Goal: Transaction & Acquisition: Purchase product/service

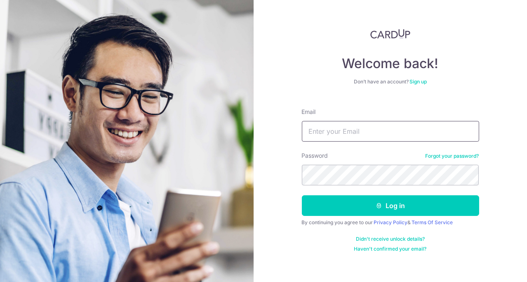
click at [329, 132] on input "Email" at bounding box center [390, 131] width 177 height 21
click at [399, 134] on input "Email" at bounding box center [390, 131] width 177 height 21
type input "deleneleess@gmail.com"
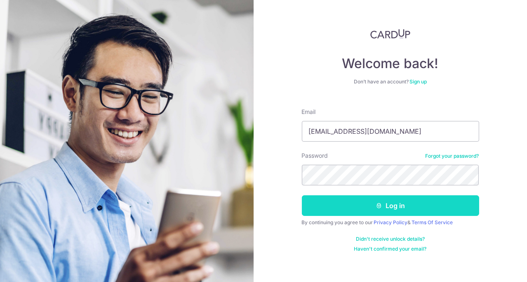
click at [394, 201] on button "Log in" at bounding box center [390, 205] width 177 height 21
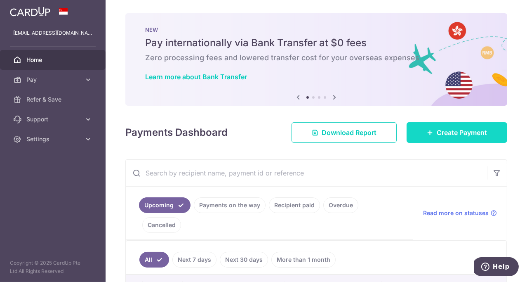
click at [454, 132] on span "Create Payment" at bounding box center [462, 132] width 50 height 10
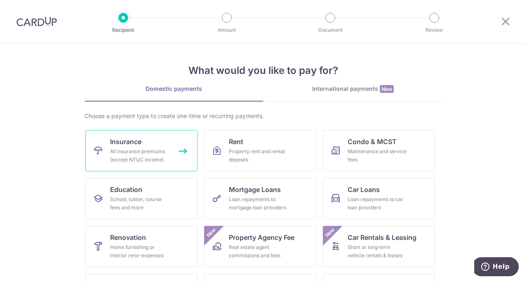
click at [153, 152] on div "All insurance premiums (except NTUC Income)" at bounding box center [139, 155] width 59 height 17
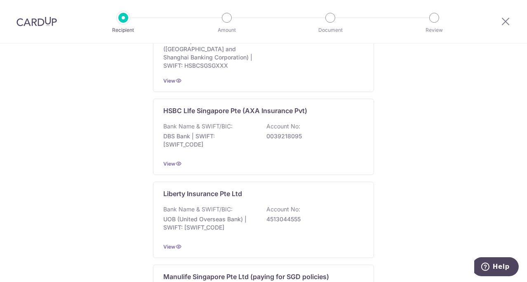
scroll to position [687, 0]
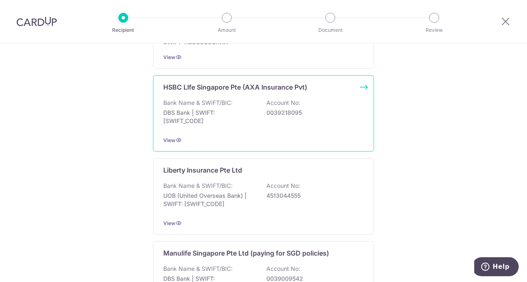
click at [289, 108] on p "0039218095" at bounding box center [312, 112] width 92 height 8
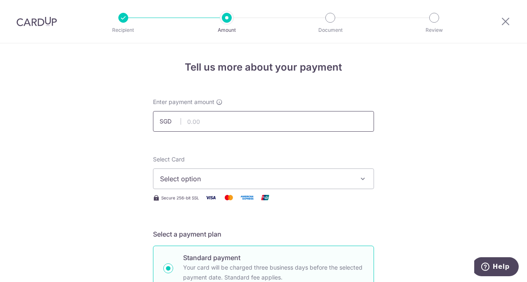
click at [339, 129] on input "text" at bounding box center [263, 121] width 221 height 21
click at [339, 128] on input "text" at bounding box center [263, 121] width 221 height 21
type input "3,413.03"
click at [332, 179] on span "Select option" at bounding box center [256, 179] width 192 height 10
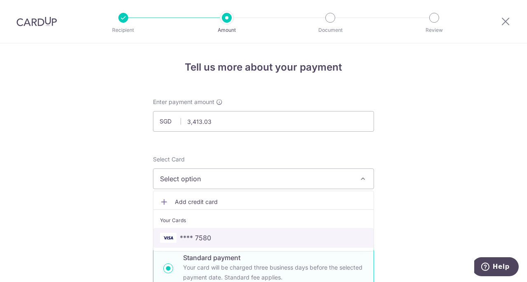
click at [229, 240] on span "**** 7580" at bounding box center [263, 238] width 207 height 10
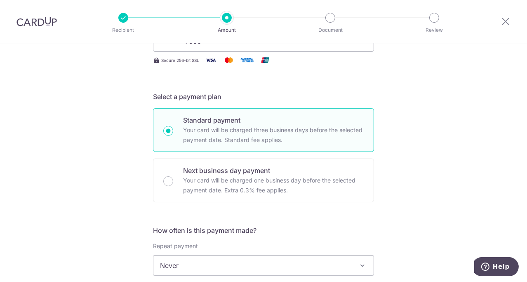
scroll to position [275, 0]
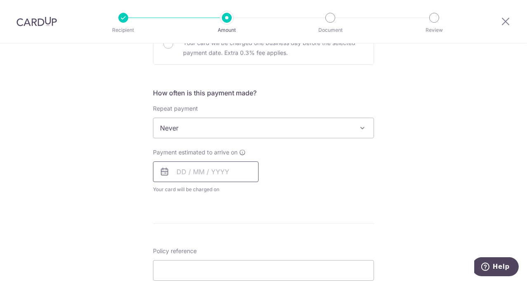
click at [239, 174] on input "text" at bounding box center [206, 171] width 106 height 21
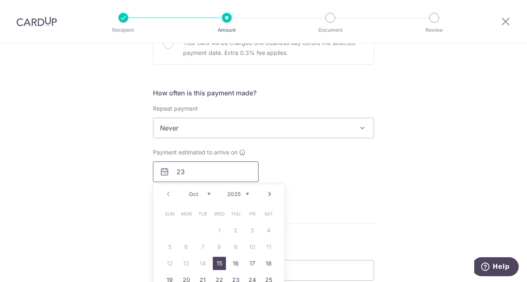
scroll to position [413, 0]
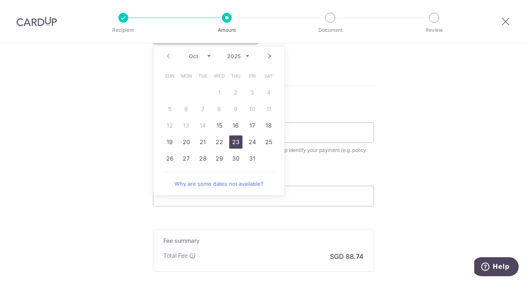
type input "23"
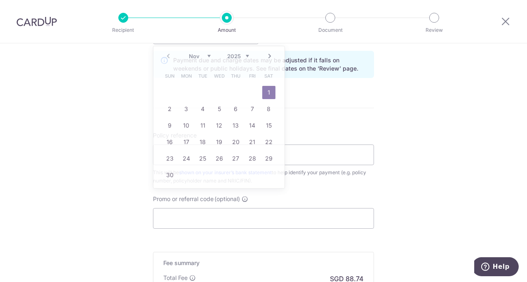
click at [400, 154] on div "Tell us more about your payment Enter payment amount SGD 3,413.03 3413.03 Selec…" at bounding box center [263, 15] width 527 height 769
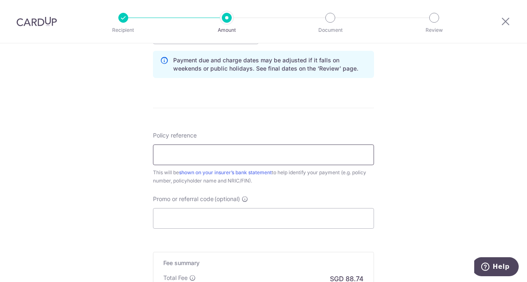
click at [327, 160] on input "Policy reference" at bounding box center [263, 154] width 221 height 21
type input "102-2839623"
click at [311, 224] on input "Promo or referral code (optional)" at bounding box center [263, 218] width 221 height 21
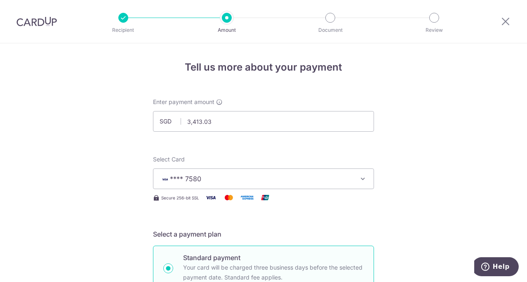
scroll to position [137, 0]
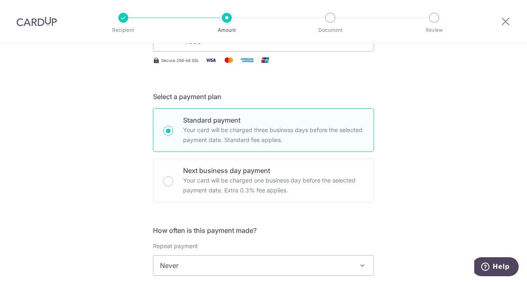
click at [255, 260] on span "Never" at bounding box center [263, 265] width 220 height 20
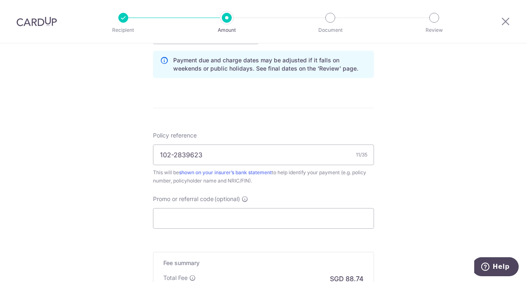
scroll to position [275, 0]
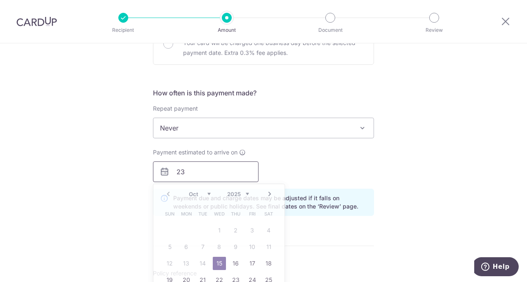
click at [237, 175] on input "23" at bounding box center [206, 171] width 106 height 21
click at [232, 276] on link "23" at bounding box center [235, 279] width 13 height 13
type input "23/10/2025"
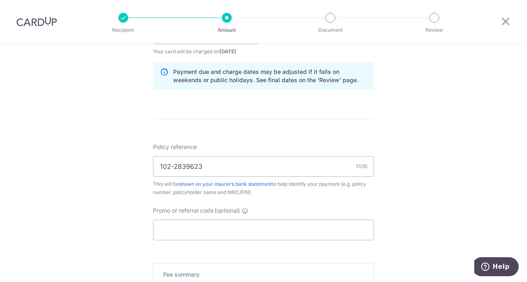
scroll to position [541, 0]
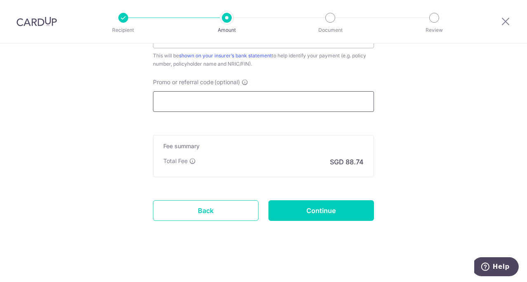
click at [343, 108] on input "Promo or referral code (optional)" at bounding box center [263, 101] width 221 height 21
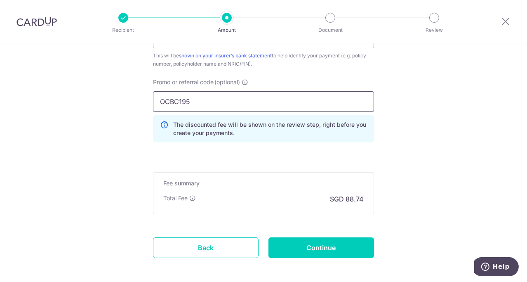
type input "OCBC195"
click at [267, 194] on div "Total Fee SGD 88.74" at bounding box center [263, 199] width 200 height 10
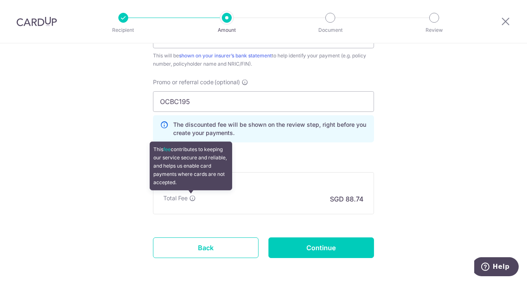
click at [191, 199] on icon at bounding box center [192, 198] width 7 height 7
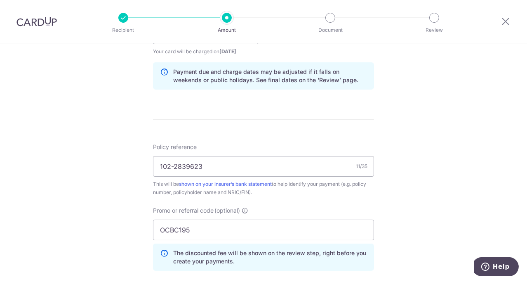
scroll to position [550, 0]
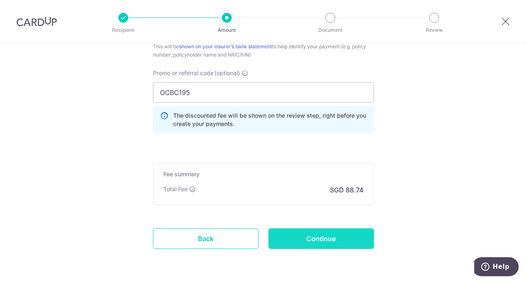
click at [340, 240] on input "Continue" at bounding box center [322, 238] width 106 height 21
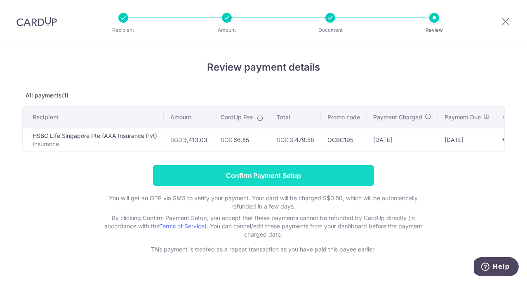
click at [310, 182] on input "Confirm Payment Setup" at bounding box center [263, 175] width 221 height 21
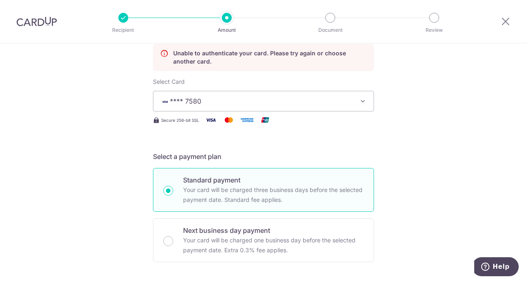
click at [363, 100] on icon "button" at bounding box center [363, 101] width 8 height 8
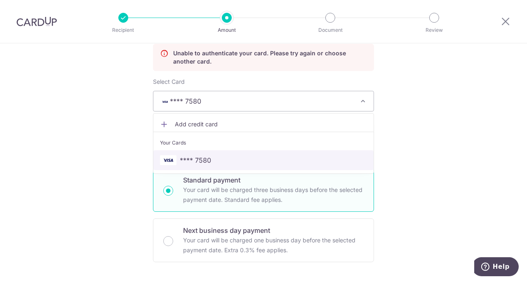
click at [222, 160] on span "**** 7580" at bounding box center [263, 160] width 207 height 10
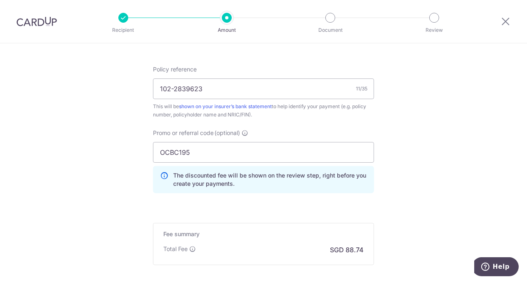
scroll to position [612, 0]
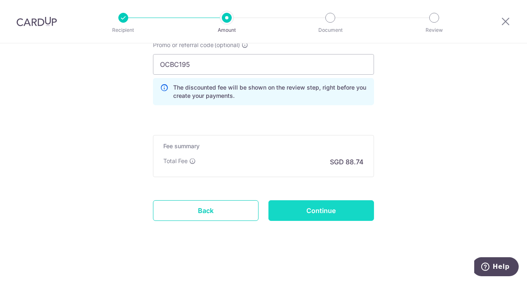
click at [330, 211] on input "Continue" at bounding box center [322, 210] width 106 height 21
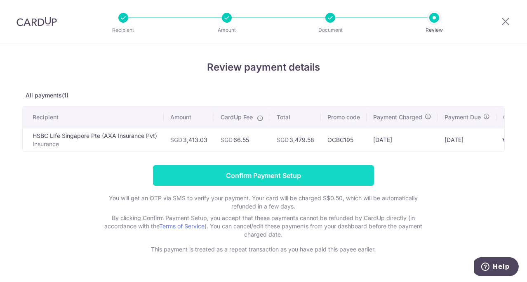
click at [347, 184] on input "Confirm Payment Setup" at bounding box center [263, 175] width 221 height 21
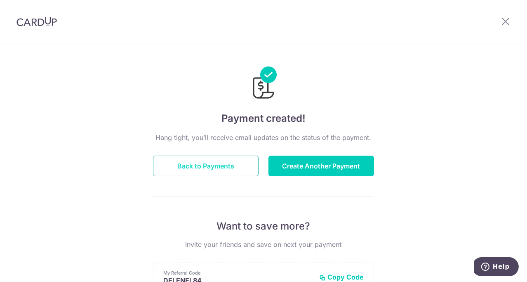
click at [233, 165] on button "Back to Payments" at bounding box center [206, 166] width 106 height 21
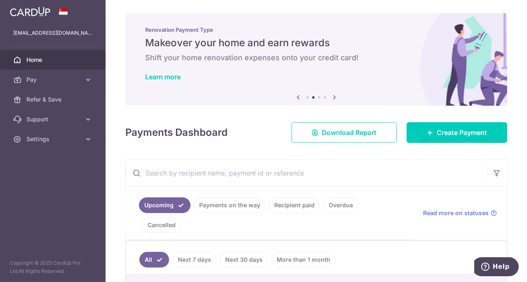
scroll to position [68, 0]
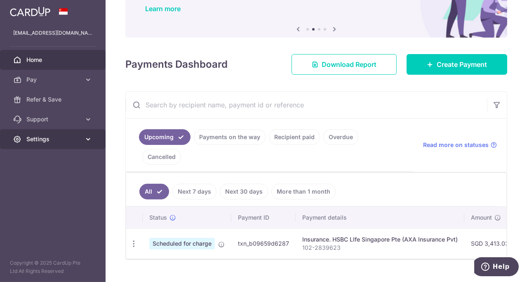
click at [84, 139] on icon at bounding box center [88, 139] width 8 height 8
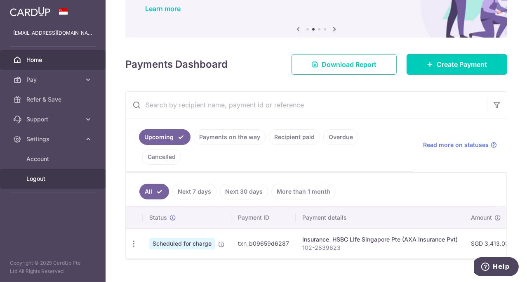
click at [38, 178] on span "Logout" at bounding box center [53, 178] width 54 height 8
